Goal: Obtain resource: Download file/media

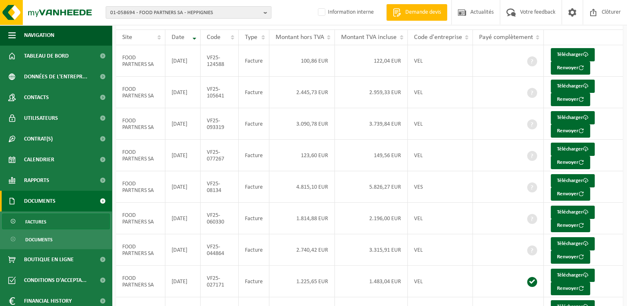
scroll to position [77, 0]
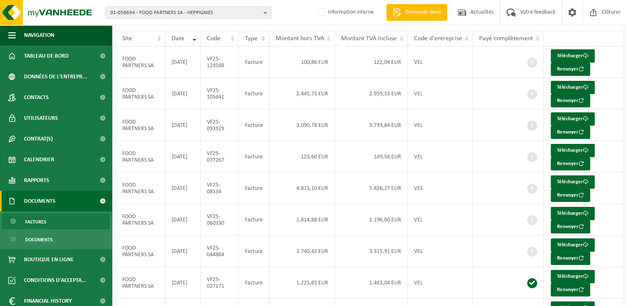
click at [264, 13] on b "button" at bounding box center [267, 13] width 7 height 12
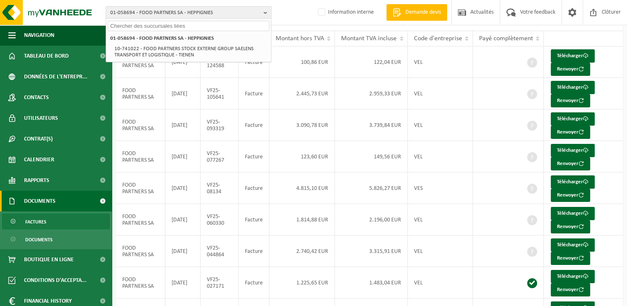
click at [154, 25] on input "text" at bounding box center [189, 26] width 162 height 10
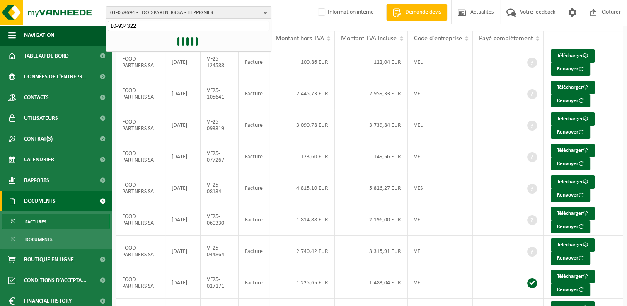
type input "10-934322"
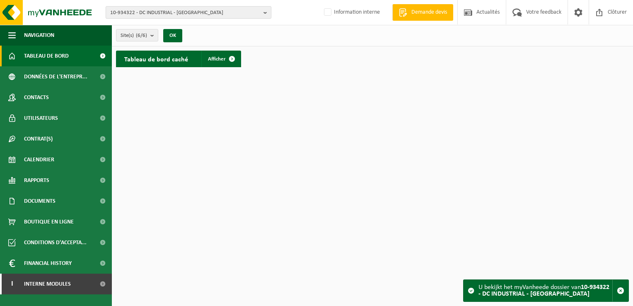
click at [267, 13] on b "button" at bounding box center [267, 13] width 7 height 12
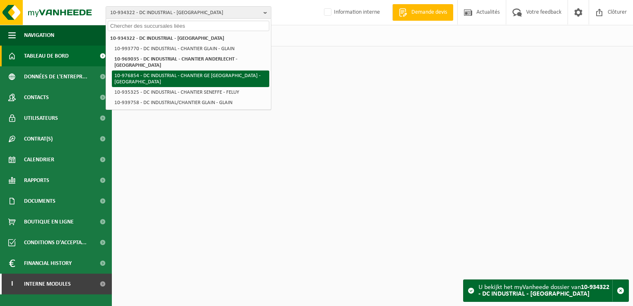
click at [168, 77] on li "10-976854 - DC INDUSTRIAL - CHANTIER GE CHARLEROI - MARCHIENNE-AU-PONT" at bounding box center [191, 78] width 158 height 17
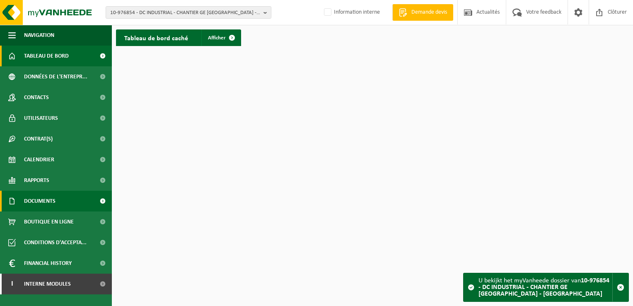
click at [53, 206] on span "Documents" at bounding box center [40, 201] width 32 height 21
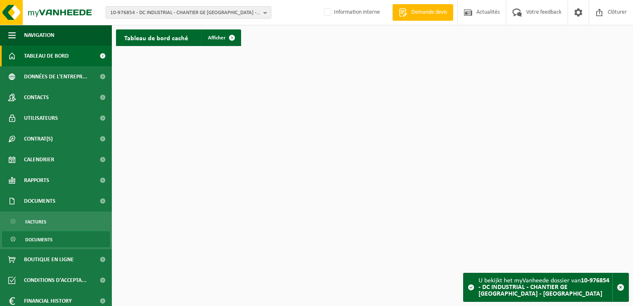
drag, startPoint x: 48, startPoint y: 240, endPoint x: 65, endPoint y: 238, distance: 17.1
click at [49, 240] on span "Documents" at bounding box center [38, 240] width 27 height 16
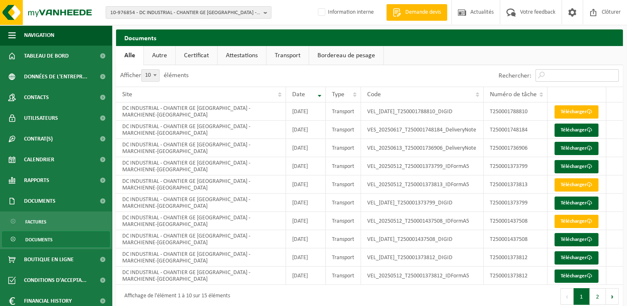
click at [557, 79] on input "Rechercher:" at bounding box center [577, 75] width 83 height 12
click at [565, 76] on input "Rechercher:" at bounding box center [577, 75] width 83 height 12
paste input "t"
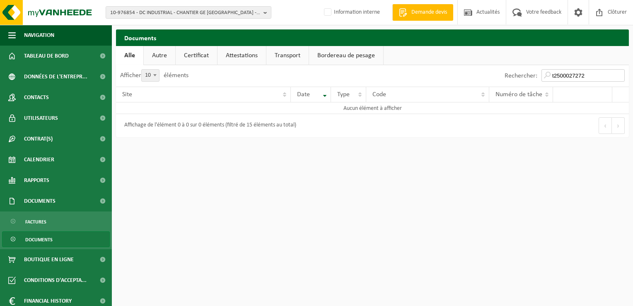
type input "t25000272728"
drag, startPoint x: 594, startPoint y: 75, endPoint x: 535, endPoint y: 80, distance: 59.1
click at [535, 80] on div "Rechercher: t25000272728" at bounding box center [565, 76] width 128 height 22
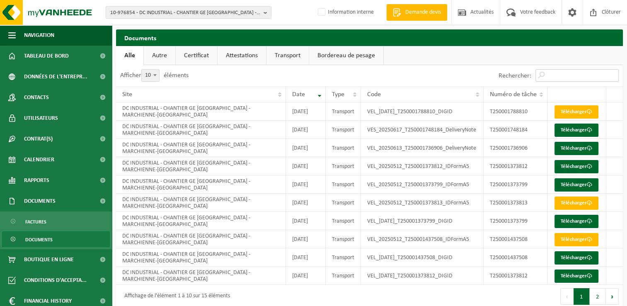
click at [562, 75] on input "Rechercher:" at bounding box center [577, 75] width 83 height 12
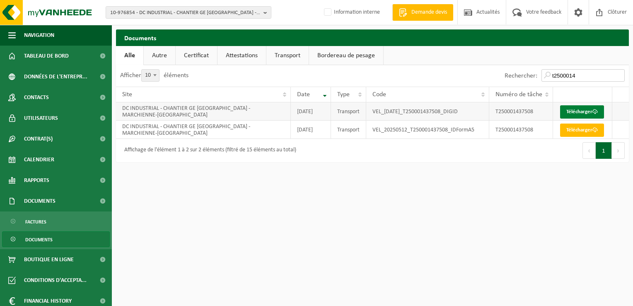
type input "t2500014"
click at [570, 111] on link "Télécharger" at bounding box center [582, 111] width 44 height 13
